Goal: Task Accomplishment & Management: Manage account settings

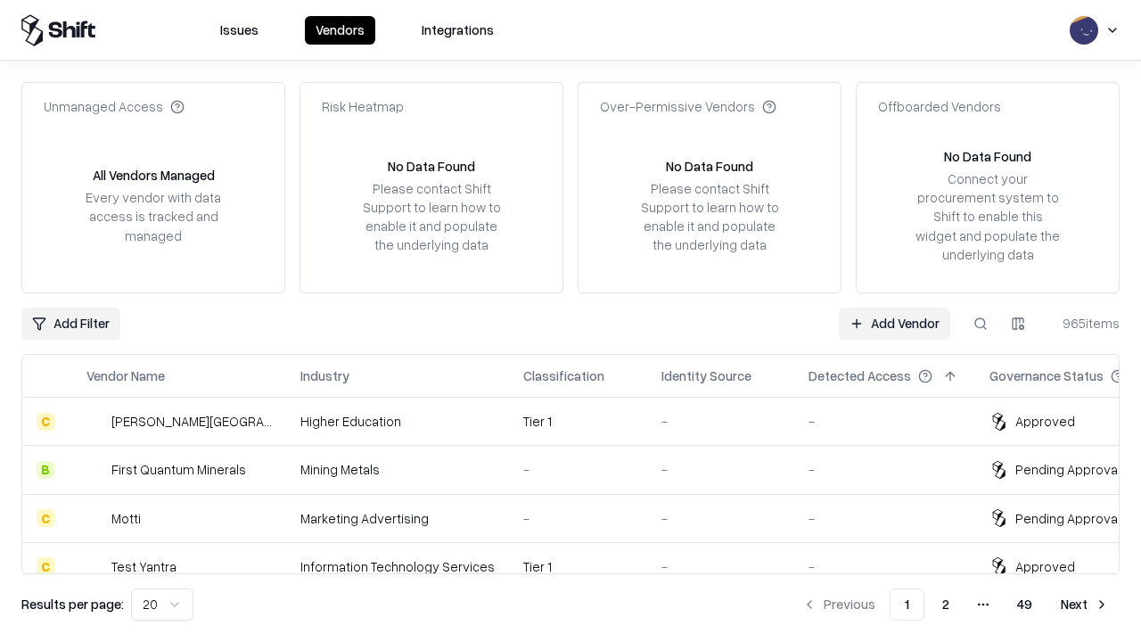
click at [894, 323] on link "Add Vendor" at bounding box center [894, 323] width 111 height 32
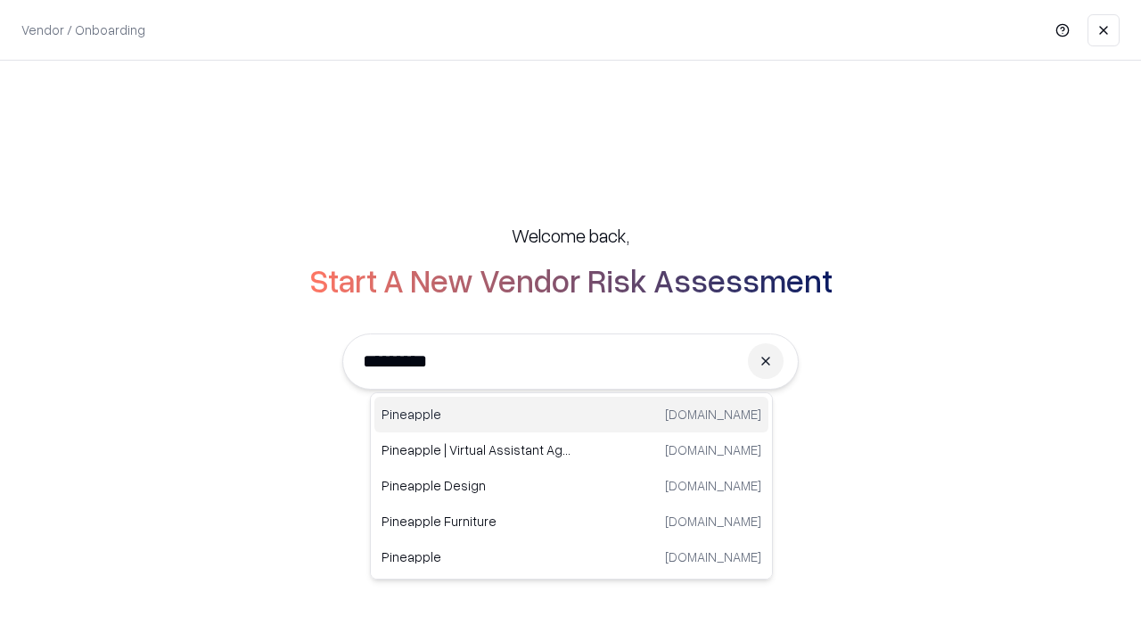
click at [571, 414] on div "Pineapple [DOMAIN_NAME]" at bounding box center [571, 415] width 394 height 36
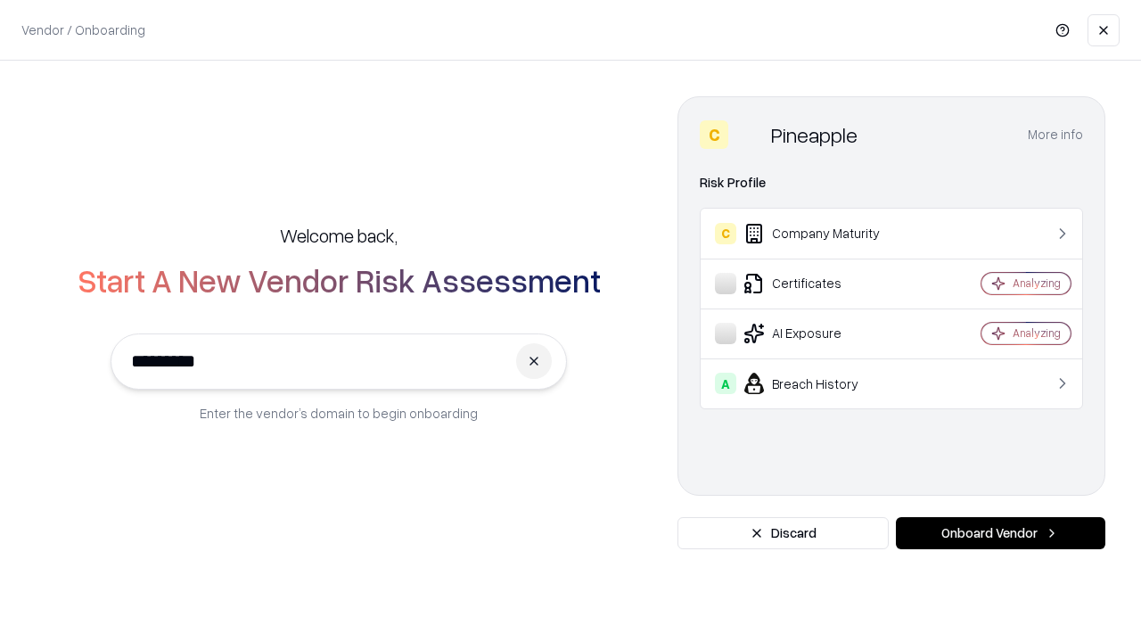
type input "*********"
click at [1000, 533] on button "Onboard Vendor" at bounding box center [1000, 533] width 209 height 32
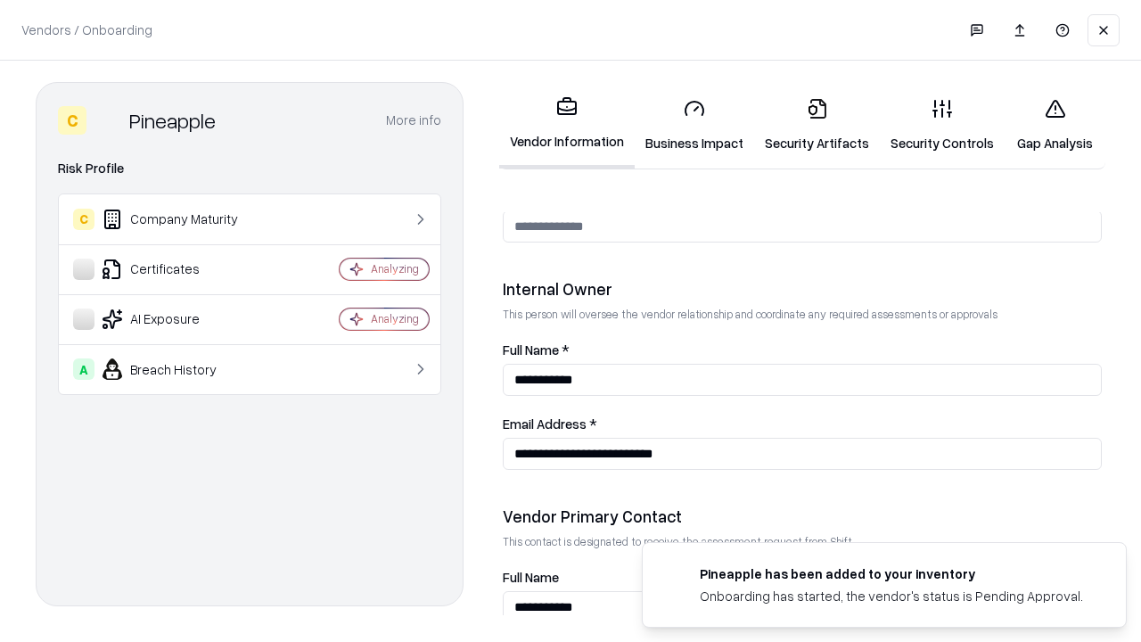
scroll to position [923, 0]
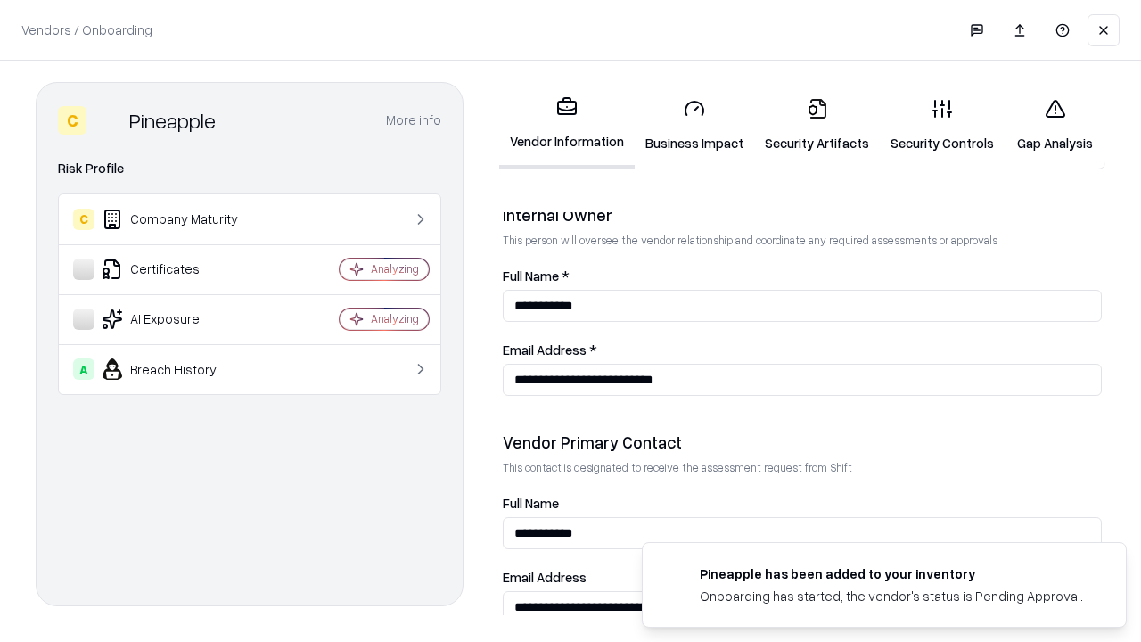
click at [816, 125] on link "Security Artifacts" at bounding box center [817, 125] width 126 height 83
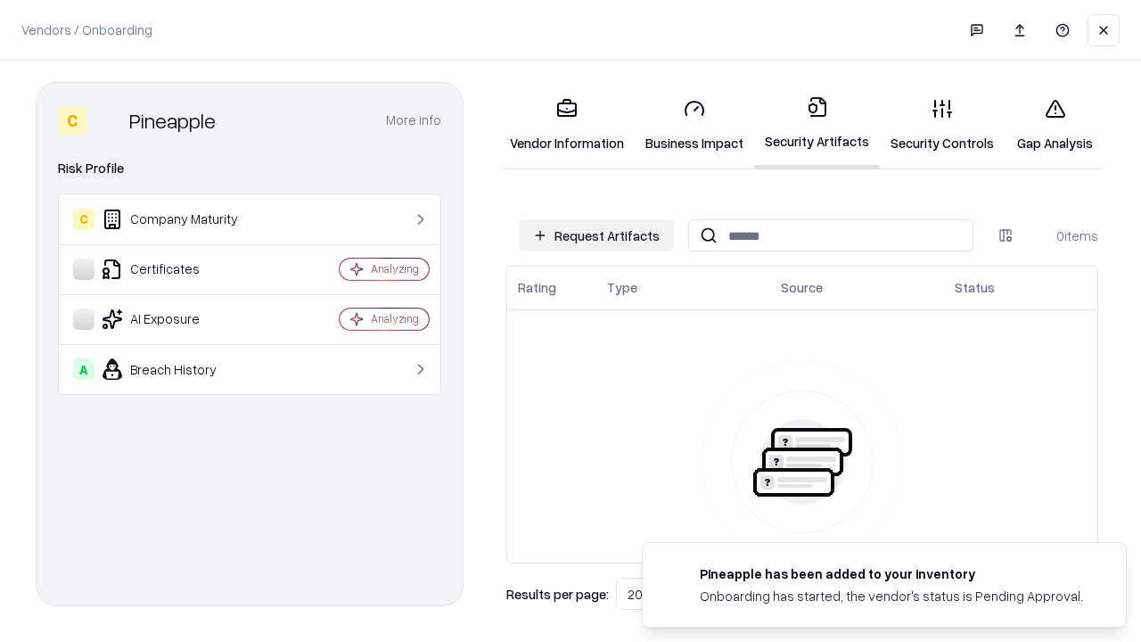
click at [596, 235] on button "Request Artifacts" at bounding box center [596, 235] width 155 height 32
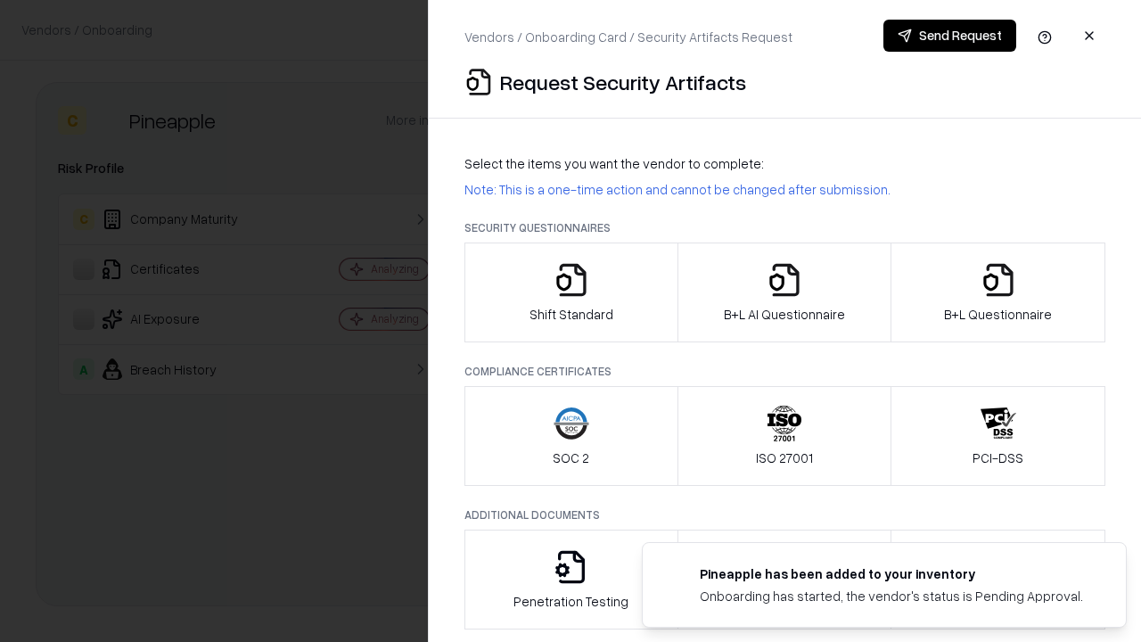
click at [997, 292] on icon "button" at bounding box center [998, 280] width 36 height 36
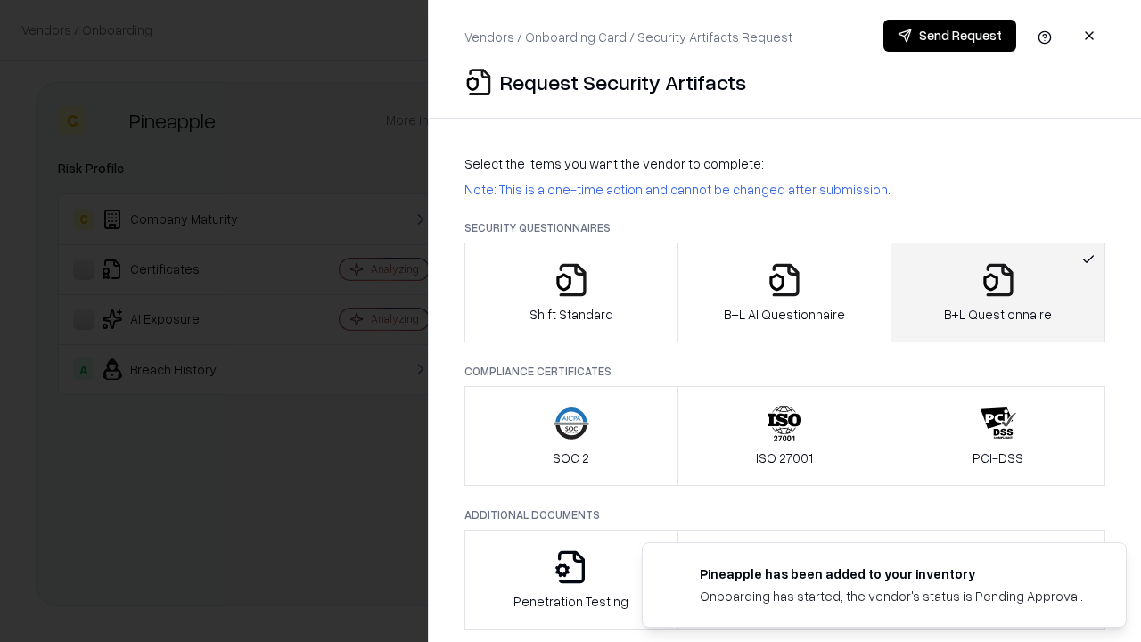
click at [783, 292] on icon "button" at bounding box center [784, 280] width 36 height 36
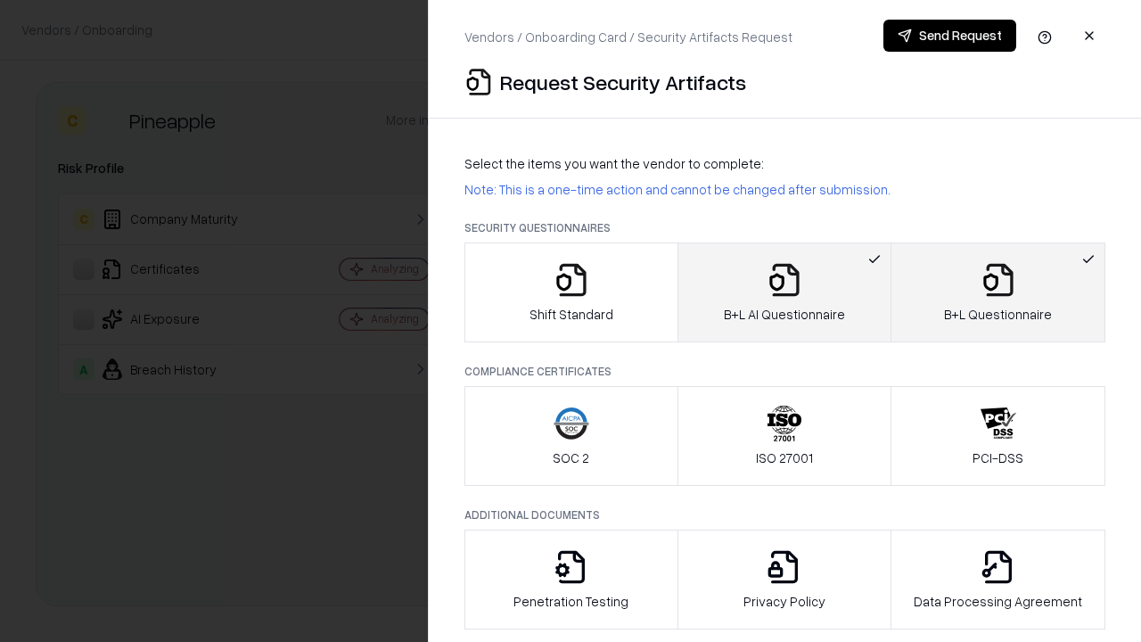
click at [949, 36] on button "Send Request" at bounding box center [949, 36] width 133 height 32
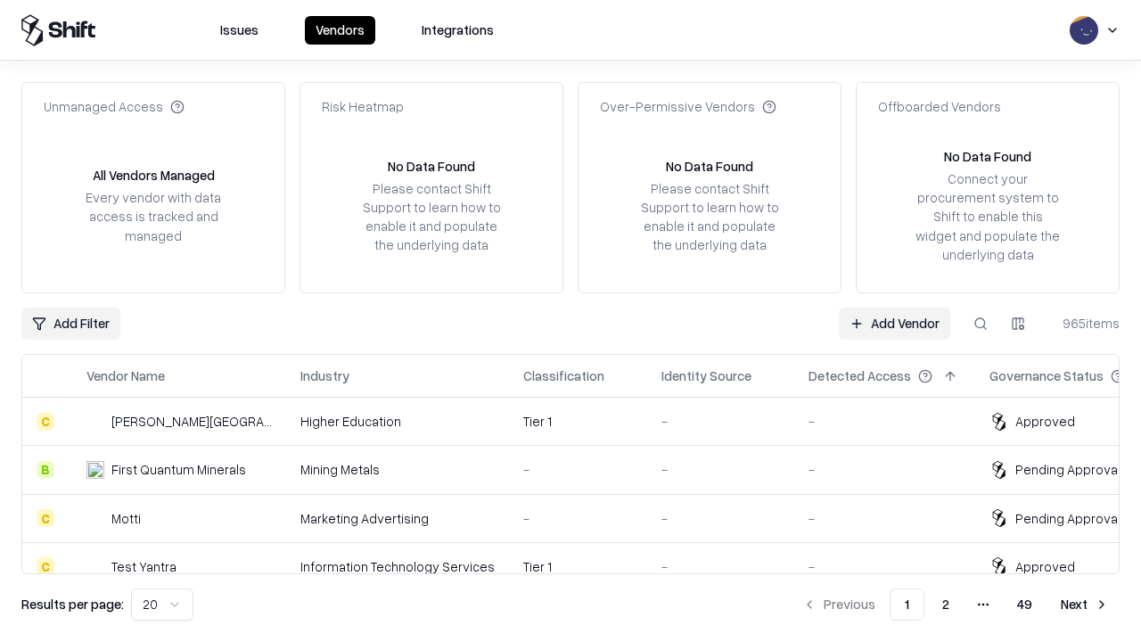
click at [894, 323] on link "Add Vendor" at bounding box center [894, 323] width 111 height 32
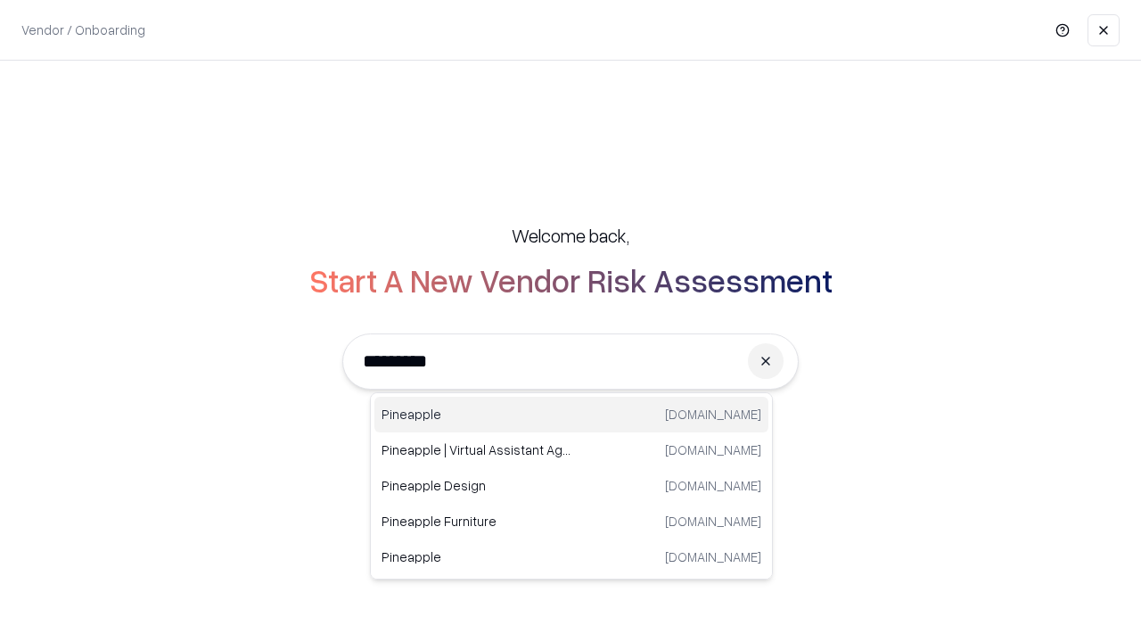
click at [571, 414] on div "Pineapple [DOMAIN_NAME]" at bounding box center [571, 415] width 394 height 36
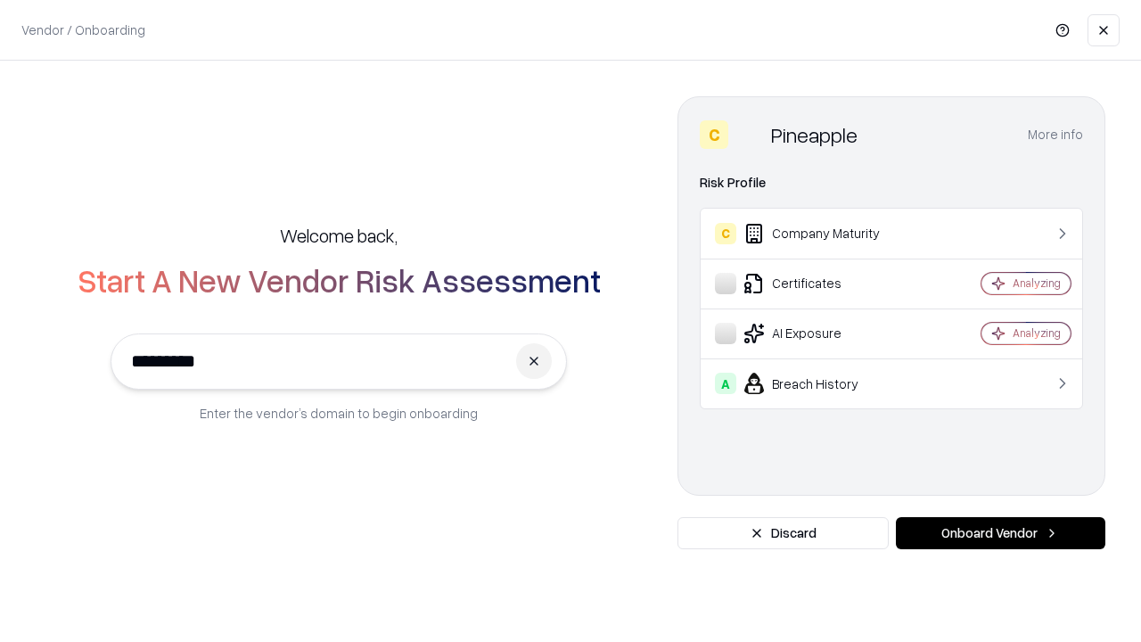
type input "*********"
click at [1000, 533] on button "Onboard Vendor" at bounding box center [1000, 533] width 209 height 32
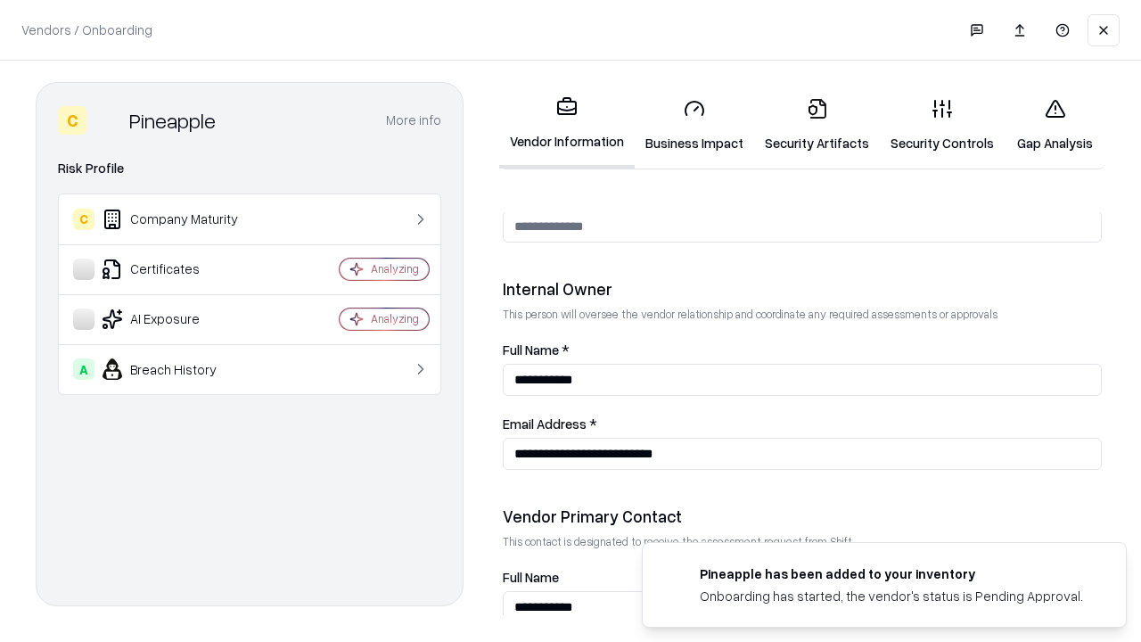
scroll to position [923, 0]
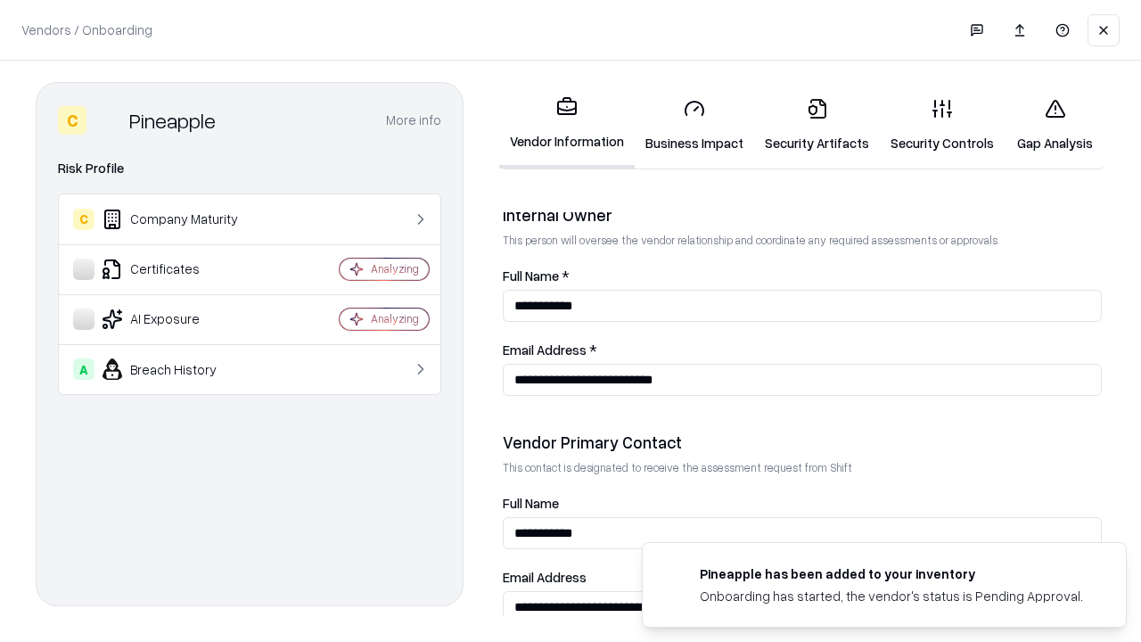
click at [1054, 125] on link "Gap Analysis" at bounding box center [1054, 125] width 101 height 83
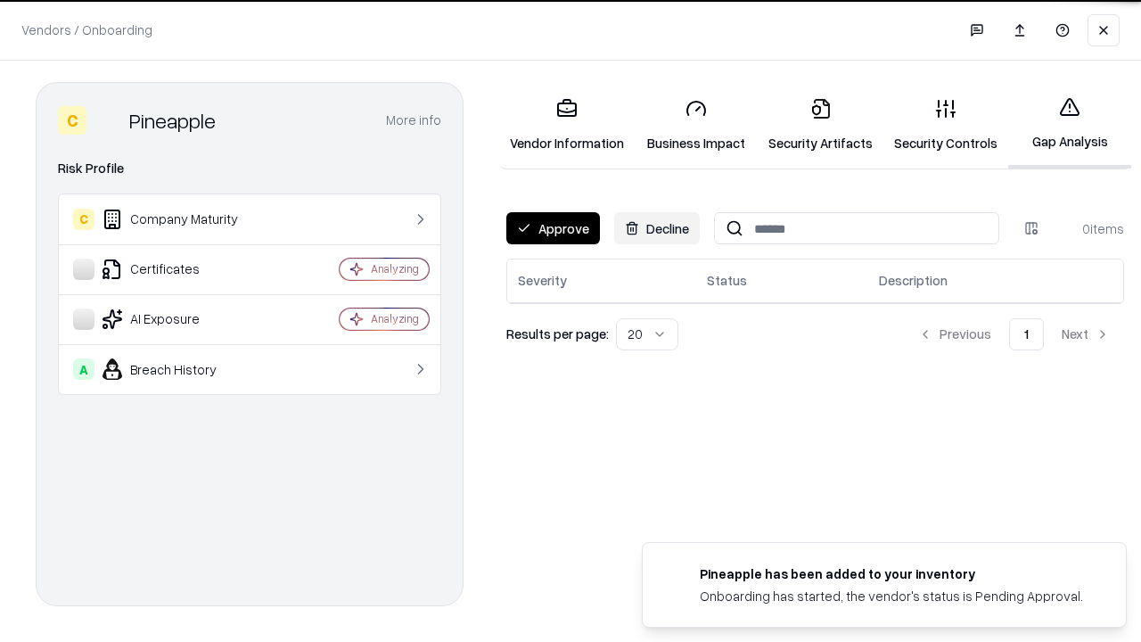
click at [552, 228] on button "Approve" at bounding box center [553, 228] width 94 height 32
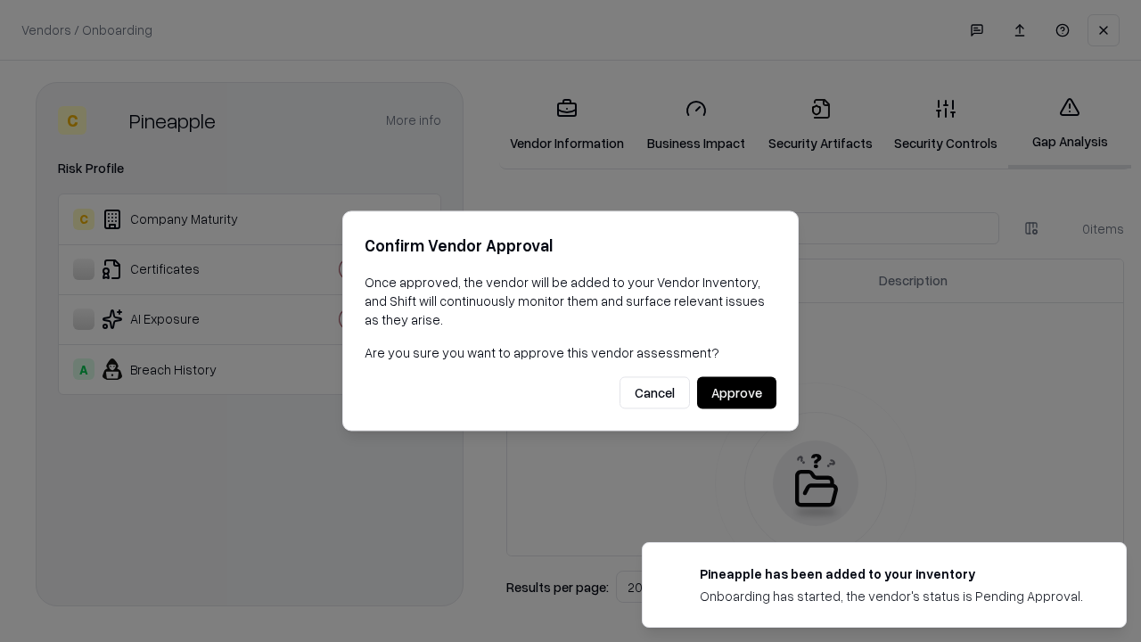
click at [736, 392] on button "Approve" at bounding box center [736, 393] width 79 height 32
